Goal: Information Seeking & Learning: Learn about a topic

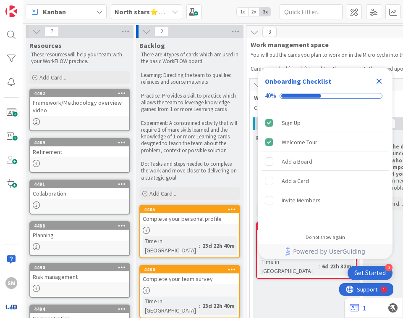
click at [376, 75] on div "Close Checklist" at bounding box center [379, 80] width 13 height 13
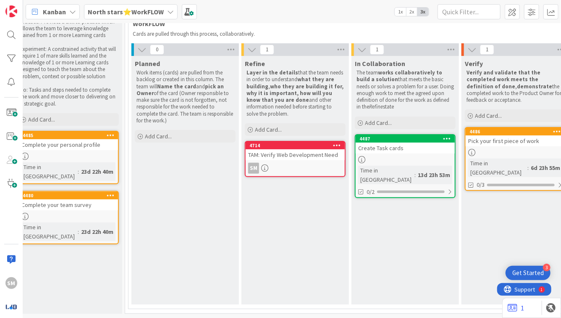
scroll to position [76, 56]
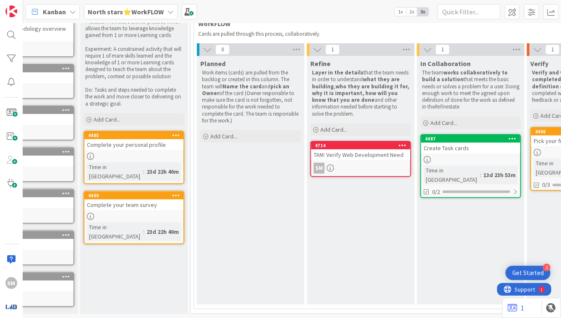
click at [314, 224] on div "Refine Layer in the details that the team needs in order to understand what the…" at bounding box center [361, 180] width 108 height 248
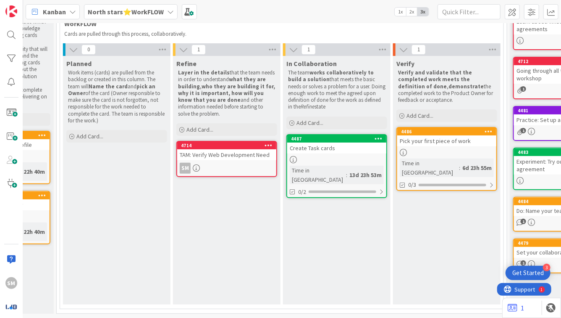
scroll to position [76, 186]
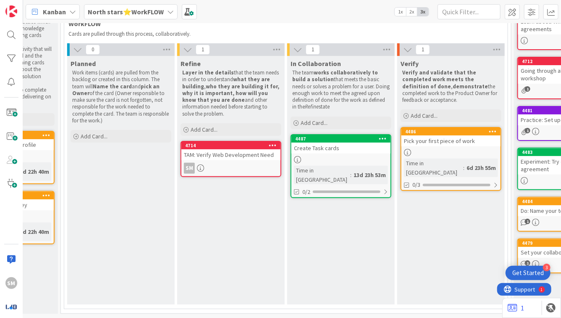
click at [158, 13] on b "North stars⭐WorkFLOW" at bounding box center [126, 12] width 76 height 8
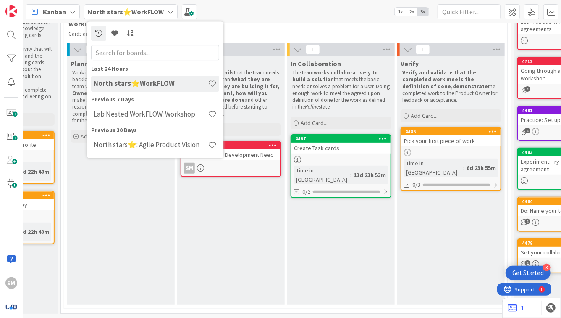
click at [334, 214] on div "In Collaboration The team works collaboratively to build a solution that meets …" at bounding box center [341, 180] width 108 height 248
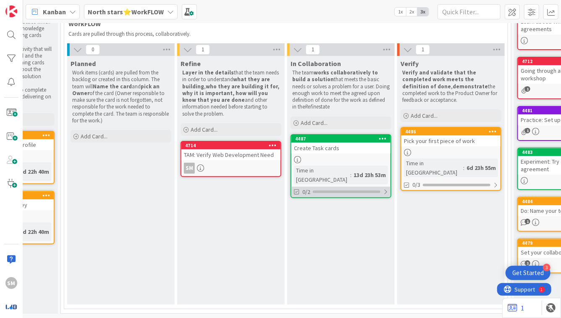
click at [334, 187] on div "0/2" at bounding box center [341, 192] width 99 height 11
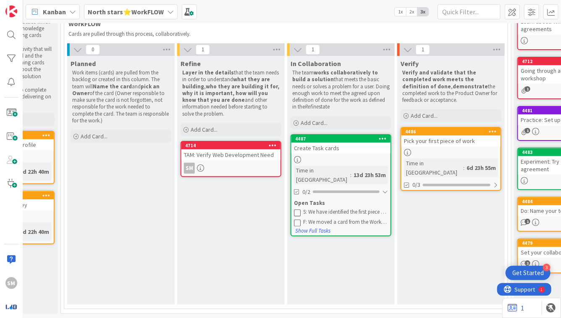
click at [270, 195] on div "Refine Layer in the details that the team needs in order to understand what the…" at bounding box center [231, 180] width 108 height 248
click at [345, 190] on div at bounding box center [346, 191] width 67 height 3
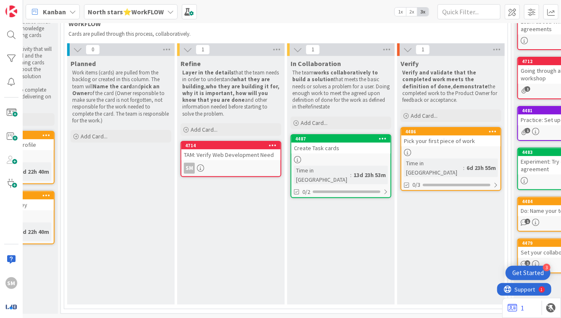
click at [90, 13] on b "North stars⭐WorkFLOW" at bounding box center [126, 12] width 76 height 8
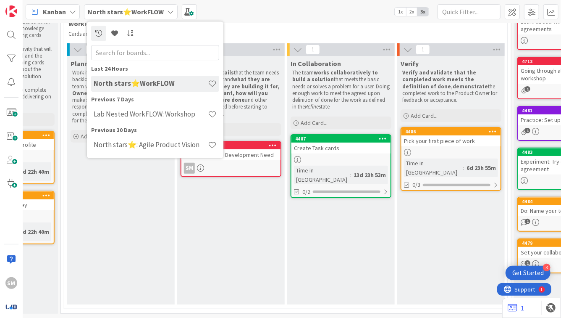
click at [127, 100] on div "Previous 7 Days" at bounding box center [155, 99] width 128 height 9
click at [130, 114] on h4 "Lab Nested WorkFLOW: Workshop" at bounding box center [151, 114] width 114 height 8
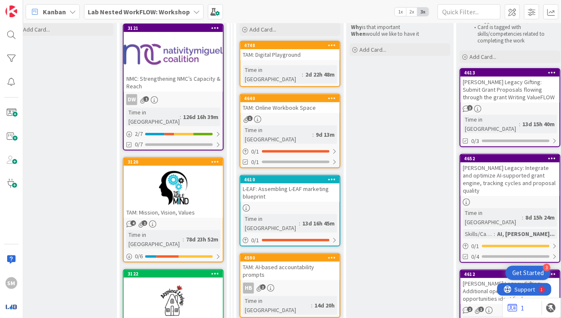
scroll to position [140, 574]
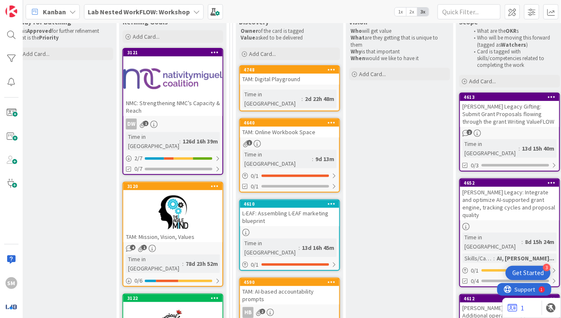
scroll to position [111, 574]
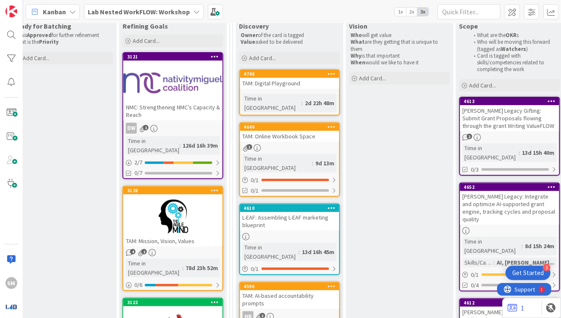
click at [310, 83] on div "TAM: Digital Playground" at bounding box center [289, 83] width 99 height 11
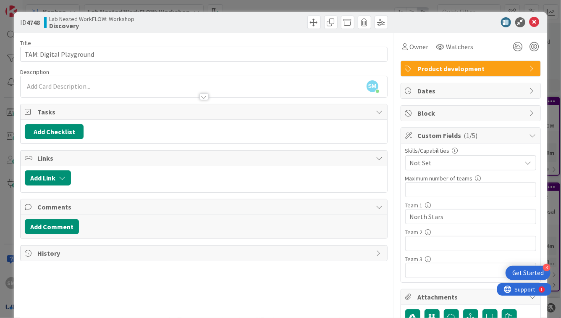
click at [9, 110] on div "ID 4748 Lab Nested WorkFLOW: Workshop Discovery Title 23 / 128 TAM: Digital Pla…" at bounding box center [280, 159] width 561 height 318
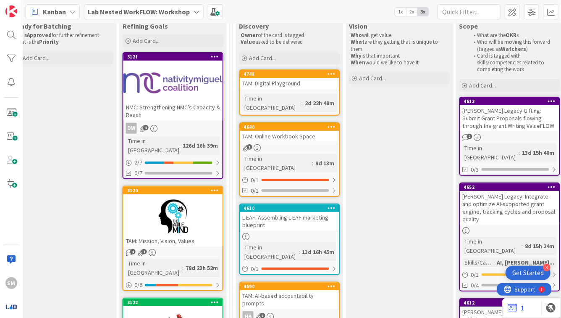
click at [326, 80] on div "TAM: Digital Playground" at bounding box center [289, 83] width 99 height 11
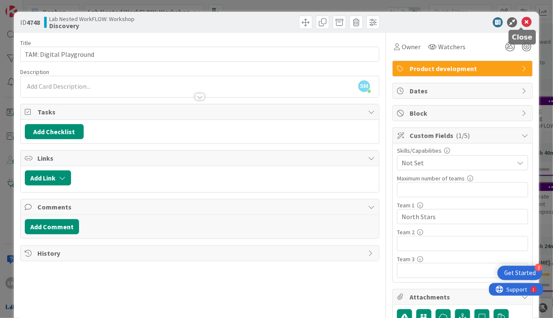
click at [403, 19] on icon at bounding box center [526, 22] width 10 height 10
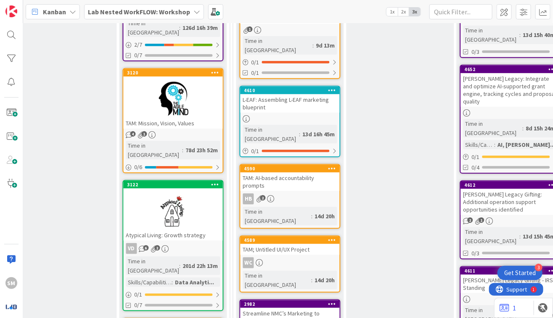
scroll to position [229, 574]
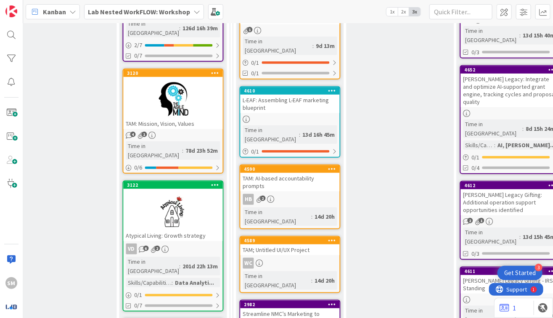
click at [167, 80] on div at bounding box center [173, 99] width 99 height 38
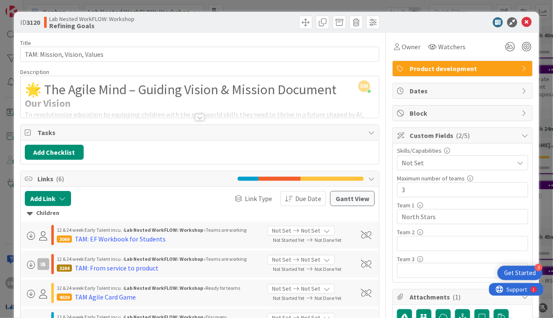
click at [195, 116] on div at bounding box center [199, 117] width 9 height 7
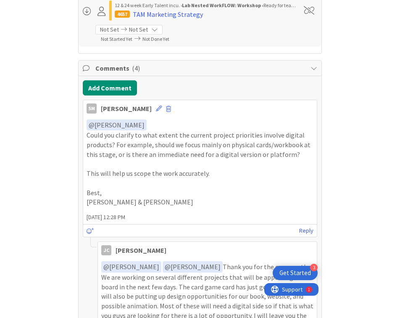
scroll to position [2184, 0]
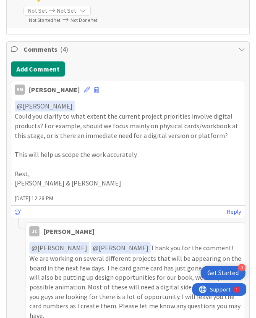
click at [172, 81] on div "SM [PERSON_NAME][DATE] 12:28 PM" at bounding box center [128, 87] width 234 height 13
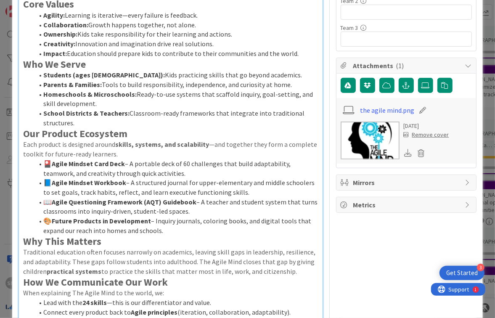
scroll to position [0, 0]
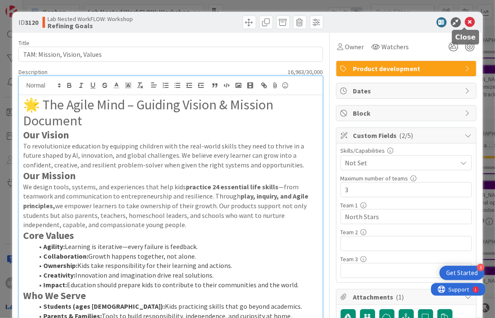
click at [403, 24] on div at bounding box center [401, 22] width 149 height 10
click at [403, 23] on icon at bounding box center [470, 22] width 10 height 10
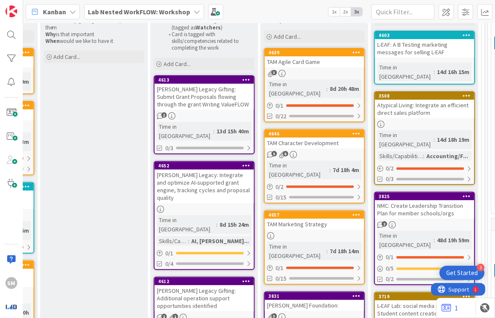
scroll to position [133, 880]
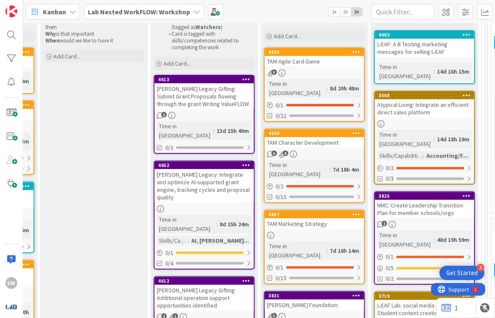
click at [329, 65] on div "TAM Agile Card Game" at bounding box center [314, 61] width 99 height 11
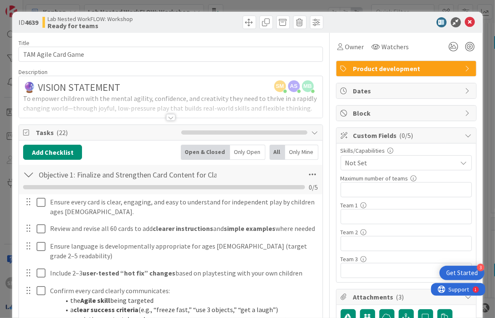
click at [170, 115] on div at bounding box center [170, 117] width 9 height 7
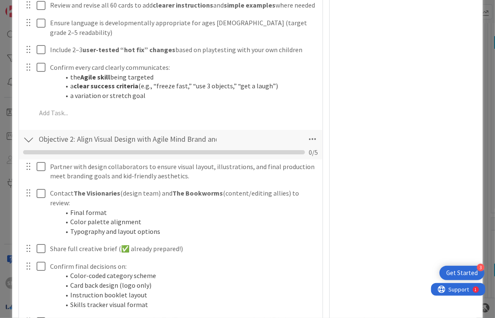
scroll to position [827, 0]
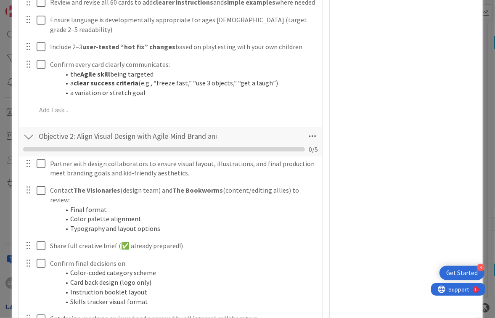
click at [336, 44] on div "Owner Watchers Product development Dates Block Custom Fields ( 0/5 ) Skills/Cap…" at bounding box center [406, 72] width 140 height 1733
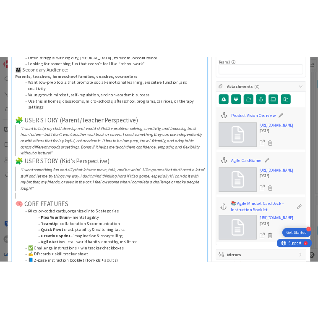
scroll to position [0, 0]
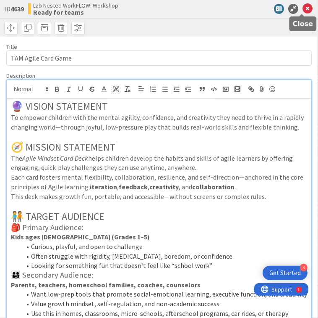
click at [303, 11] on icon at bounding box center [308, 9] width 10 height 10
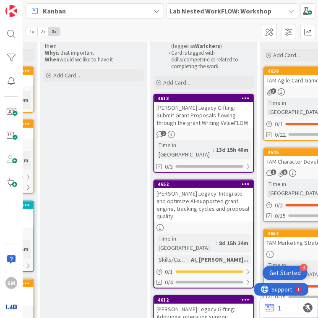
click at [216, 16] on div "Lab Nested WorkFLOW: Workshop" at bounding box center [232, 10] width 133 height 15
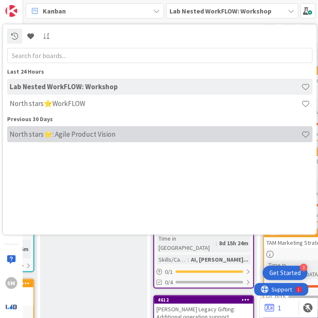
click at [167, 130] on h4 "North stars⭐: Agile Product Vision" at bounding box center [156, 134] width 292 height 8
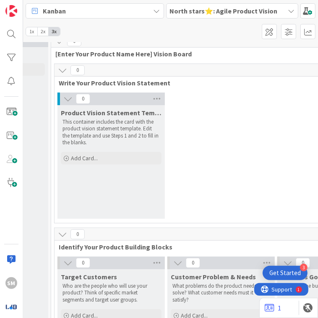
scroll to position [8, 195]
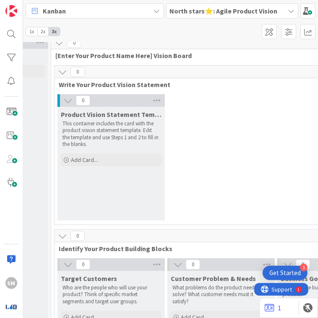
click at [103, 113] on span "Product Vision Statement Template" at bounding box center [111, 114] width 101 height 8
click at [221, 119] on div "0 Product Vision Statement Template This container includes the card with the p…" at bounding box center [276, 159] width 440 height 130
click at [200, 13] on b "North stars⭐: Agile Product Vision" at bounding box center [224, 11] width 108 height 8
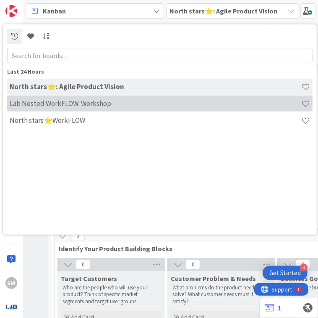
click at [204, 108] on div "Lab Nested WorkFLOW: Workshop" at bounding box center [160, 103] width 306 height 16
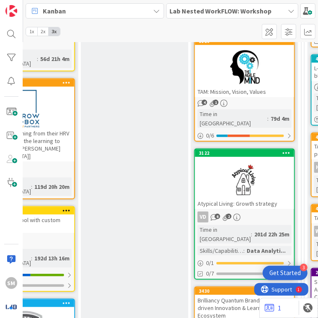
scroll to position [279, 535]
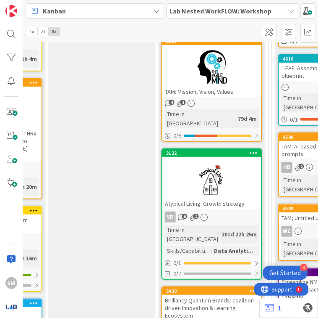
click at [204, 69] on div at bounding box center [212, 67] width 99 height 38
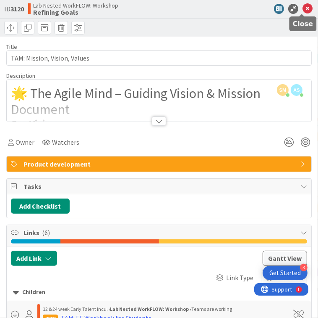
click at [305, 5] on icon at bounding box center [308, 9] width 10 height 10
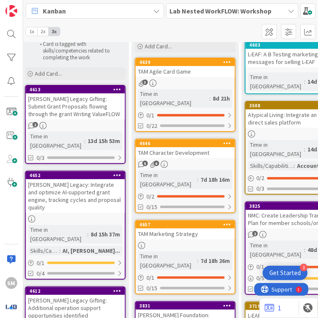
scroll to position [155, 1009]
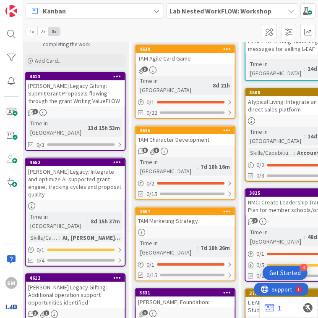
click at [192, 229] on div at bounding box center [185, 232] width 99 height 7
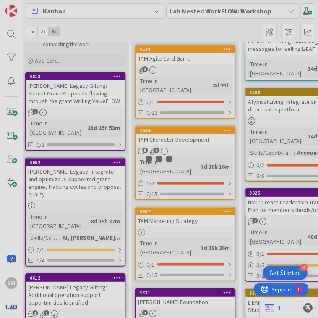
click at [192, 229] on div at bounding box center [185, 232] width 99 height 7
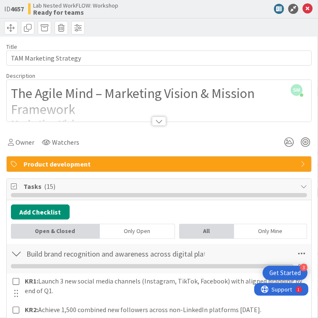
click at [300, 13] on body "3 Get Started SM Kanban Lab Nested WorkFLOW: Workshop 1x 2x 3x 7 Resources Thes…" at bounding box center [159, 159] width 318 height 318
click at [303, 7] on icon at bounding box center [308, 9] width 10 height 10
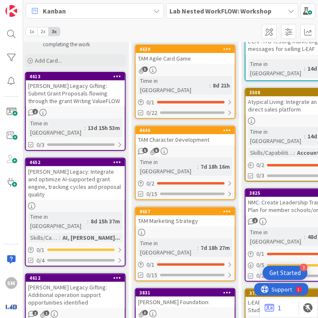
click at [245, 17] on div "Lab Nested WorkFLOW: Workshop" at bounding box center [232, 10] width 133 height 15
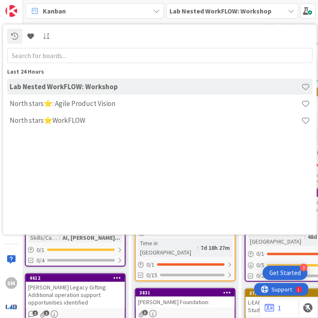
click at [287, 15] on div "Lab Nested WorkFLOW: Workshop" at bounding box center [232, 10] width 133 height 15
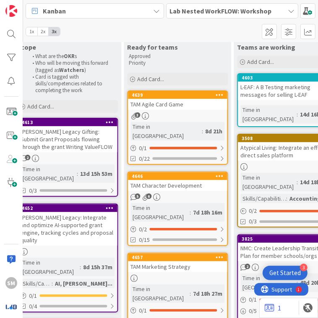
scroll to position [109, 1016]
click at [179, 104] on div "TAM Agile Card Game" at bounding box center [177, 104] width 99 height 11
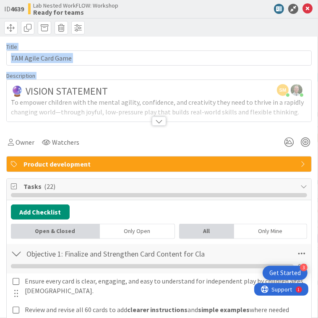
drag, startPoint x: 302, startPoint y: 11, endPoint x: 181, endPoint y: 86, distance: 142.1
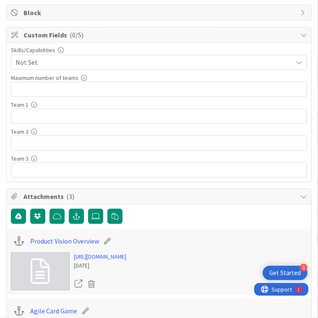
scroll to position [1583, 0]
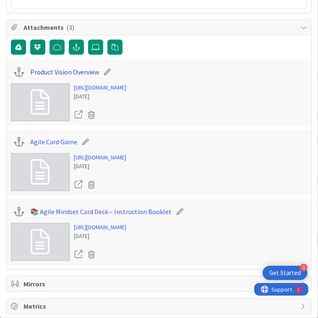
click at [44, 70] on link "Product Vision Overview" at bounding box center [64, 72] width 69 height 10
click at [126, 158] on link "[URL][DOMAIN_NAME]" at bounding box center [100, 157] width 53 height 9
click at [92, 210] on link "📚 Agile Mindset Card Deck – Instruction Booklet" at bounding box center [101, 211] width 142 height 10
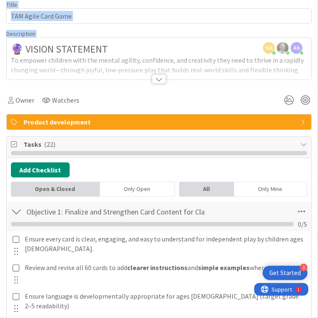
scroll to position [0, 0]
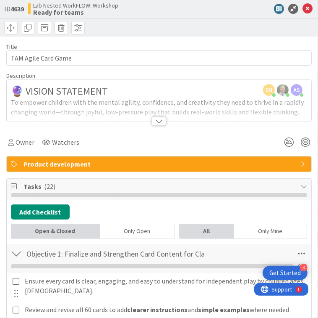
click at [153, 124] on div at bounding box center [159, 120] width 14 height 9
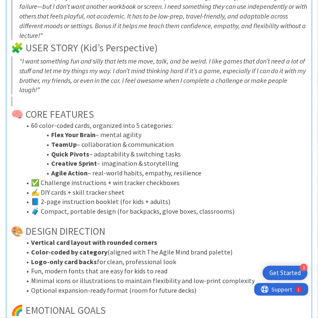
scroll to position [362, 0]
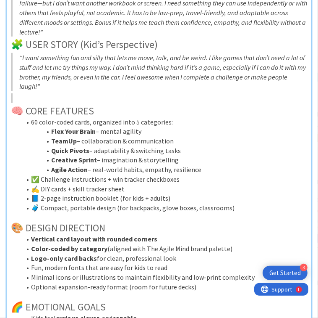
click at [141, 128] on li "Flex Your Brain – mental agility" at bounding box center [164, 131] width 287 height 10
click at [150, 135] on li "Flex Your Brain – mental agility" at bounding box center [164, 131] width 287 height 10
click at [154, 140] on li "TeamUp – collaboration & communication" at bounding box center [164, 141] width 287 height 10
click at [178, 121] on li "60 color-coded cards, organized into 5 categories:" at bounding box center [164, 122] width 287 height 10
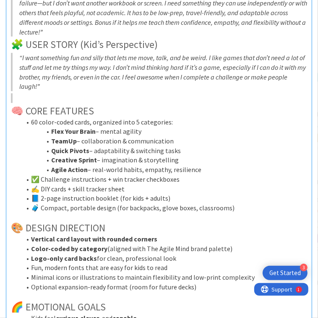
click at [184, 134] on li "Flex Your Brain – mental agility" at bounding box center [164, 131] width 287 height 10
click at [193, 147] on li "Quick Pivots – adaptability & switching tasks" at bounding box center [164, 151] width 287 height 10
click at [193, 141] on li "TeamUp – collaboration & communication" at bounding box center [164, 141] width 287 height 10
click at [198, 153] on li "Quick Pivots – adaptability & switching tasks" at bounding box center [164, 151] width 287 height 10
click at [198, 159] on li "Creative Sprint – imagination & storytelling" at bounding box center [164, 160] width 287 height 10
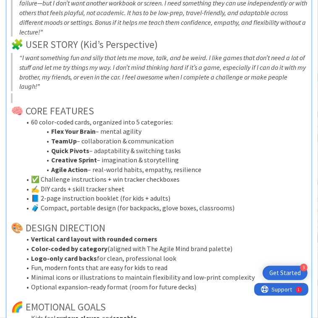
click at [204, 175] on li "✅ Challenge instructions + win tracker checkboxes" at bounding box center [164, 179] width 287 height 10
click at [188, 179] on li "✅ Challenge instructions + win tracker checkboxes" at bounding box center [164, 179] width 287 height 10
click at [189, 188] on li "✍️ DIY cards + skill tracker sheet" at bounding box center [164, 189] width 287 height 10
click at [189, 197] on li "📘 2-page instruction booklet (for kids + adults)" at bounding box center [164, 198] width 287 height 10
click at [95, 61] on em "“I want something fun and silly that lets me move, talk, and be weird. I like g…" at bounding box center [163, 71] width 288 height 37
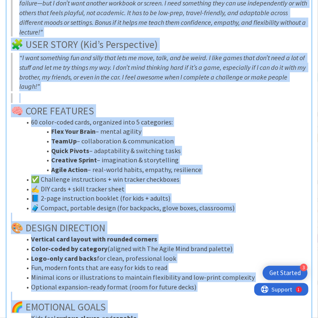
copy div "🔮 LOREMI DOLORSITA Co adipisc elitsedd eius tem incidi utlabor, etdolorema, ali…"
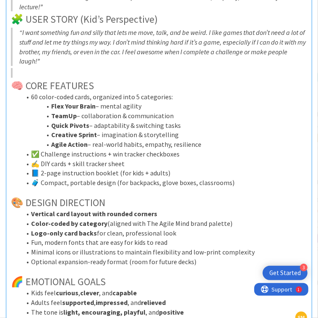
click at [34, 172] on li "📘 2-page instruction booklet (for kids + adults)" at bounding box center [164, 173] width 287 height 10
click at [35, 184] on li "🧳 Compact, portable design (for backpacks, glove boxes, classrooms)" at bounding box center [164, 183] width 287 height 10
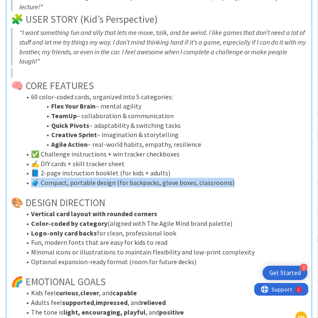
drag, startPoint x: 28, startPoint y: 183, endPoint x: 238, endPoint y: 183, distance: 210.1
click at [238, 183] on li "🧳 Compact, portable design (for backpacks, glove boxes, classrooms)" at bounding box center [164, 183] width 287 height 10
click at [181, 157] on li "✅ Challenge instructions + win tracker checkboxes" at bounding box center [164, 154] width 287 height 10
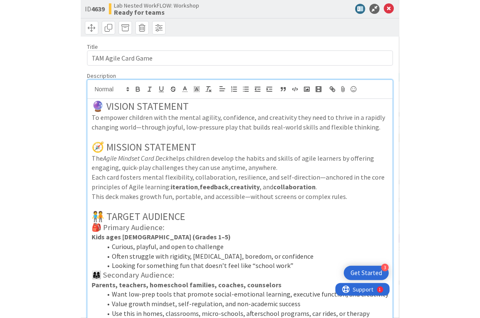
scroll to position [0, 0]
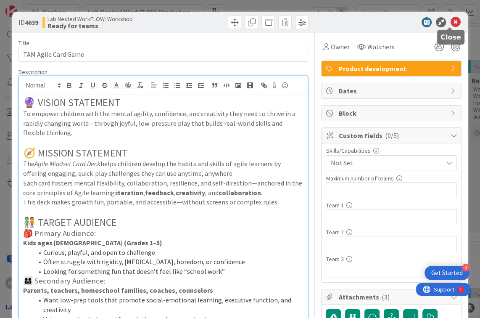
click at [403, 18] on icon at bounding box center [455, 22] width 10 height 10
